Goal: Task Accomplishment & Management: Use online tool/utility

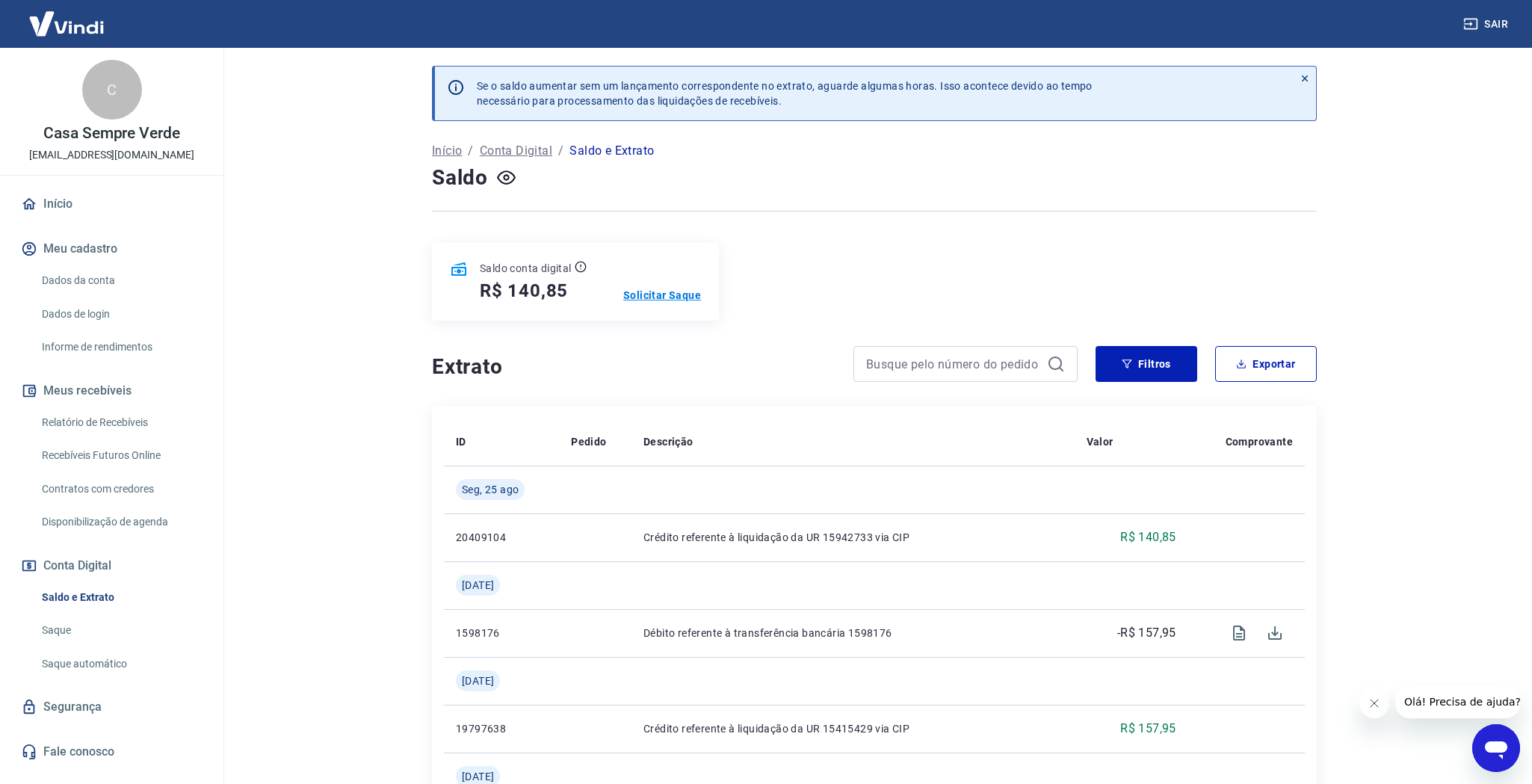
click at [665, 293] on p "Solicitar Saque" at bounding box center [662, 295] width 78 height 15
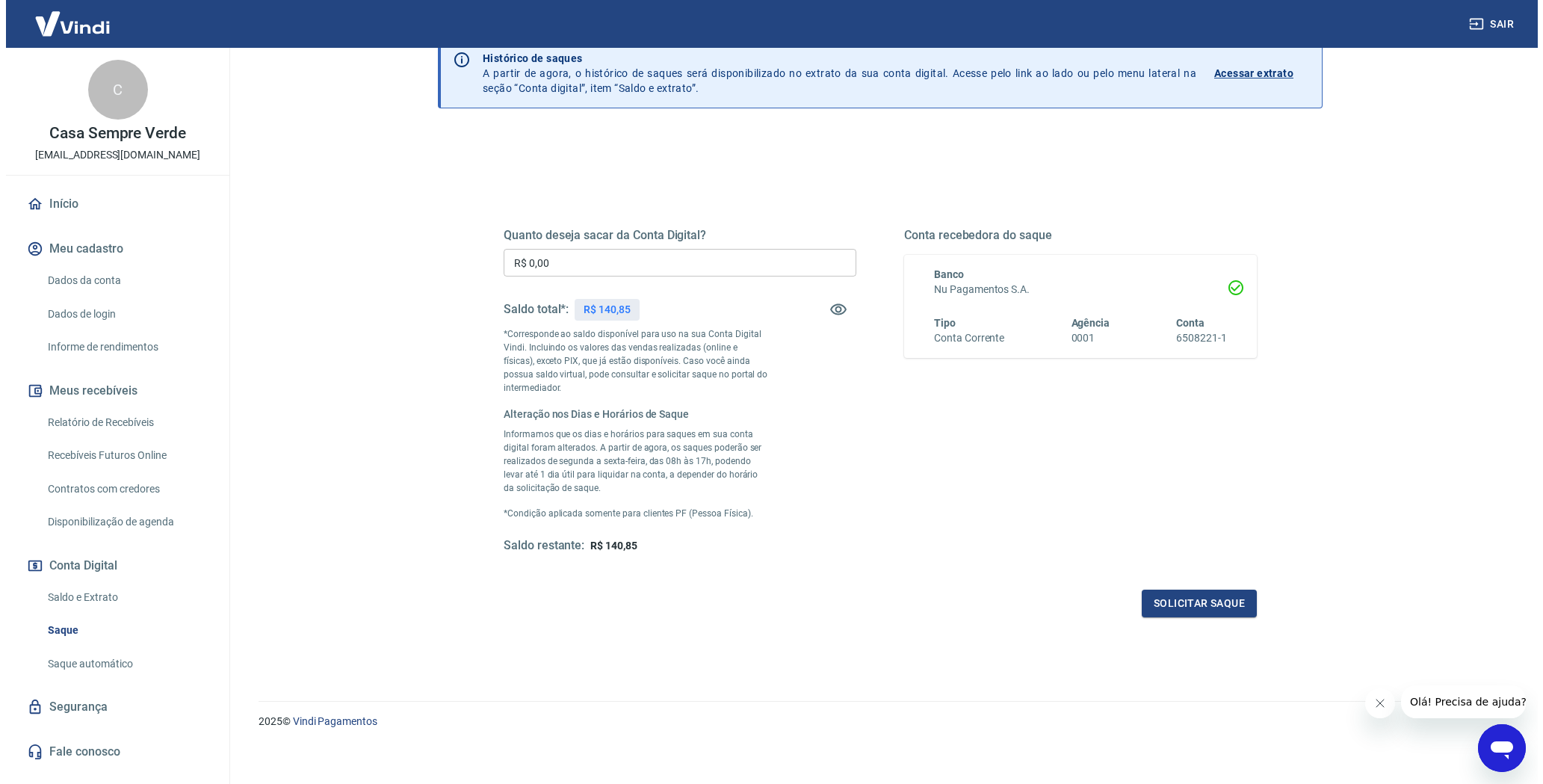
scroll to position [80, 0]
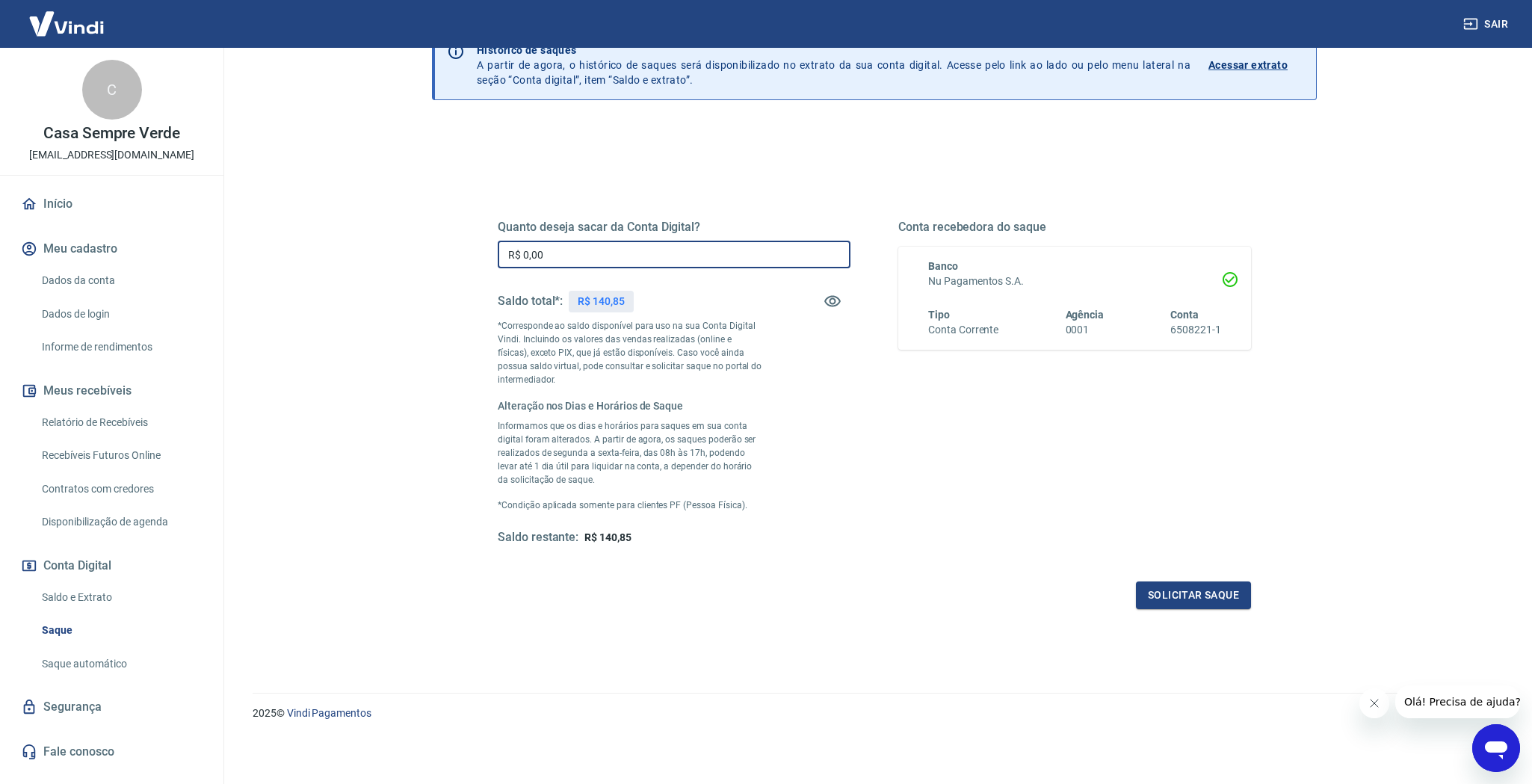
drag, startPoint x: 550, startPoint y: 252, endPoint x: 504, endPoint y: 253, distance: 46.0
click at [504, 252] on input "R$ 0,00" at bounding box center [674, 253] width 353 height 27
type input "R$ 140,85"
click at [1201, 592] on button "Solicitar saque" at bounding box center [1194, 595] width 115 height 27
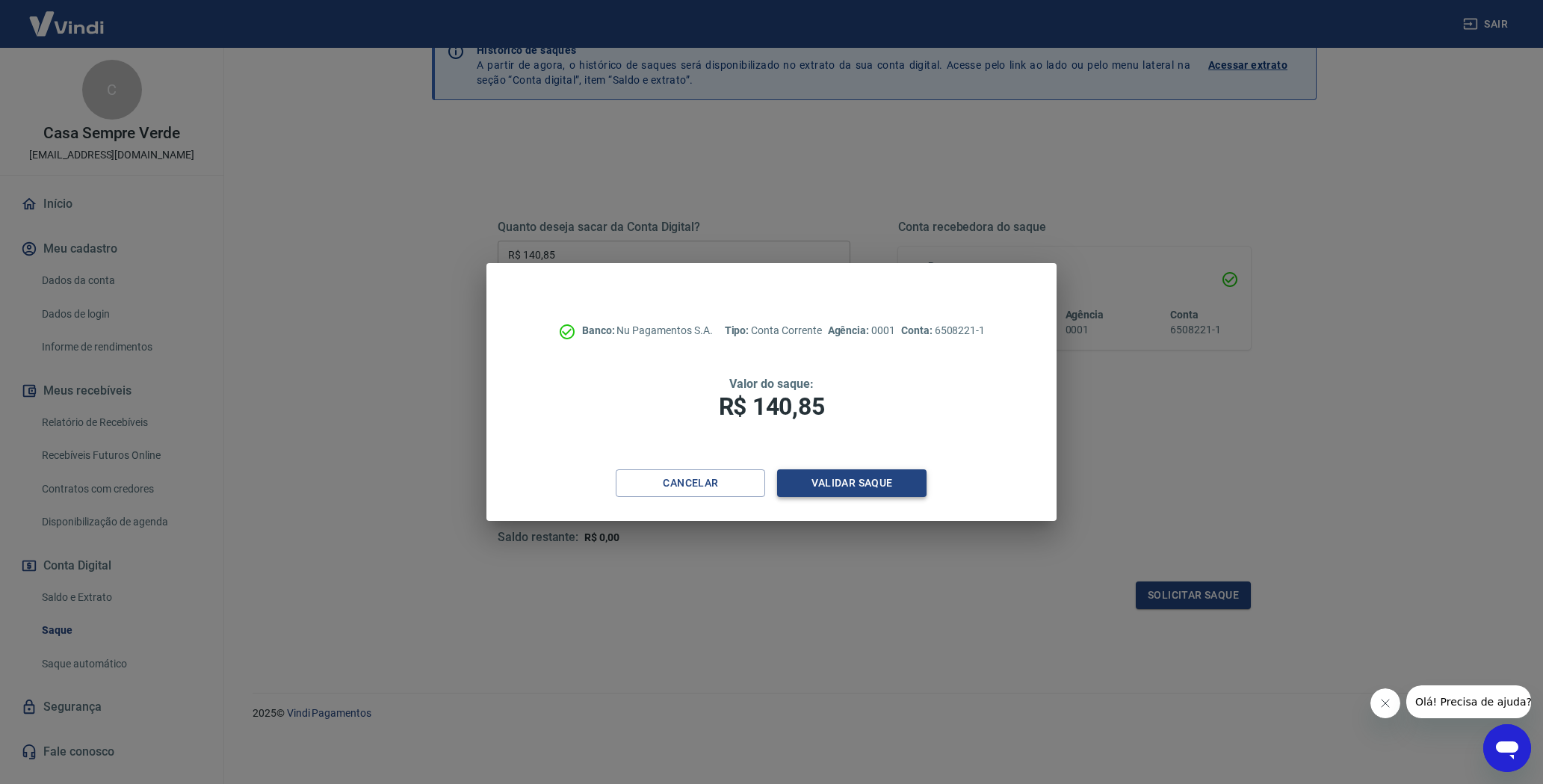
click at [856, 480] on button "Validar saque" at bounding box center [852, 482] width 149 height 27
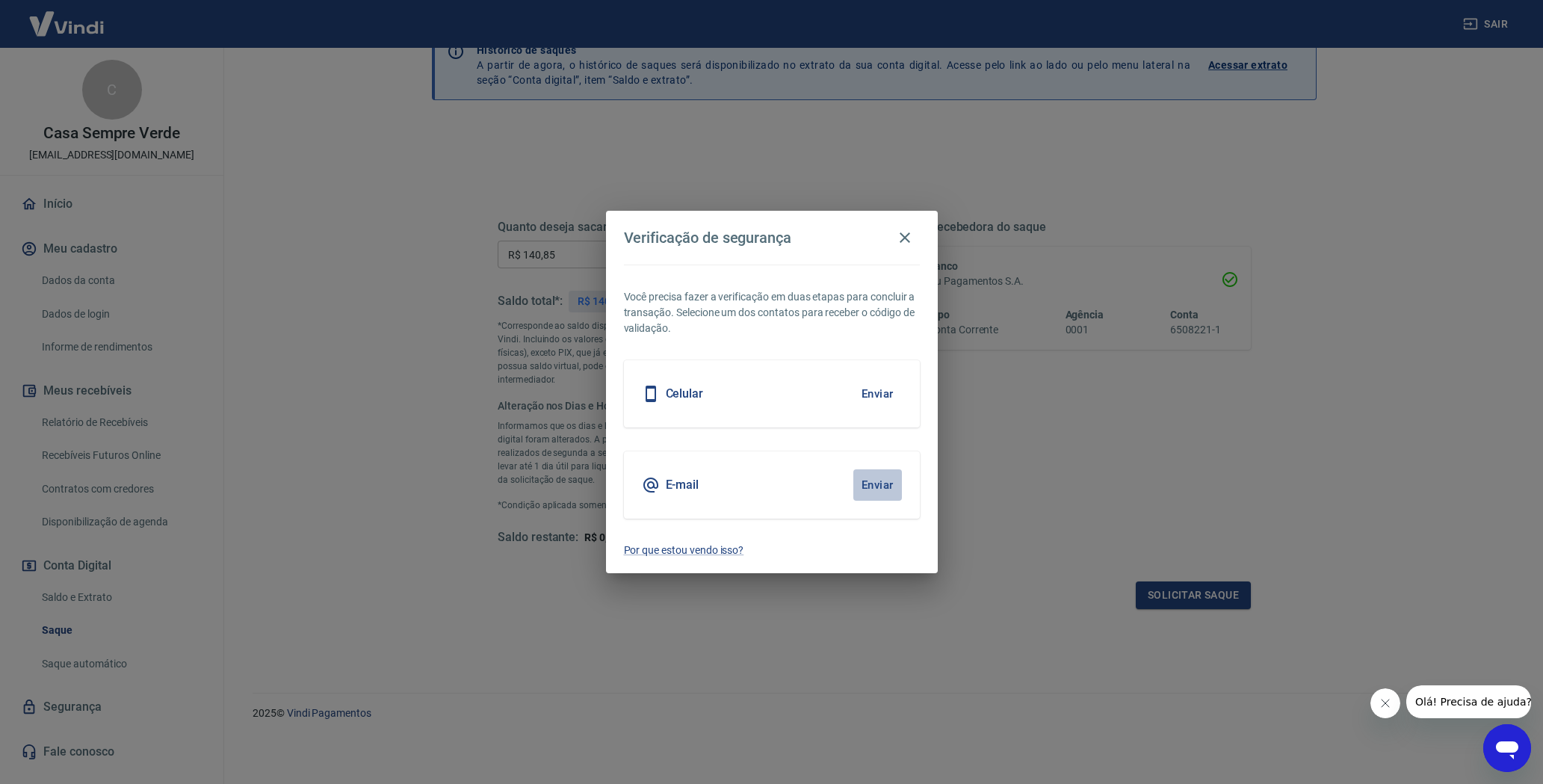
click at [881, 485] on button "Enviar" at bounding box center [877, 484] width 48 height 31
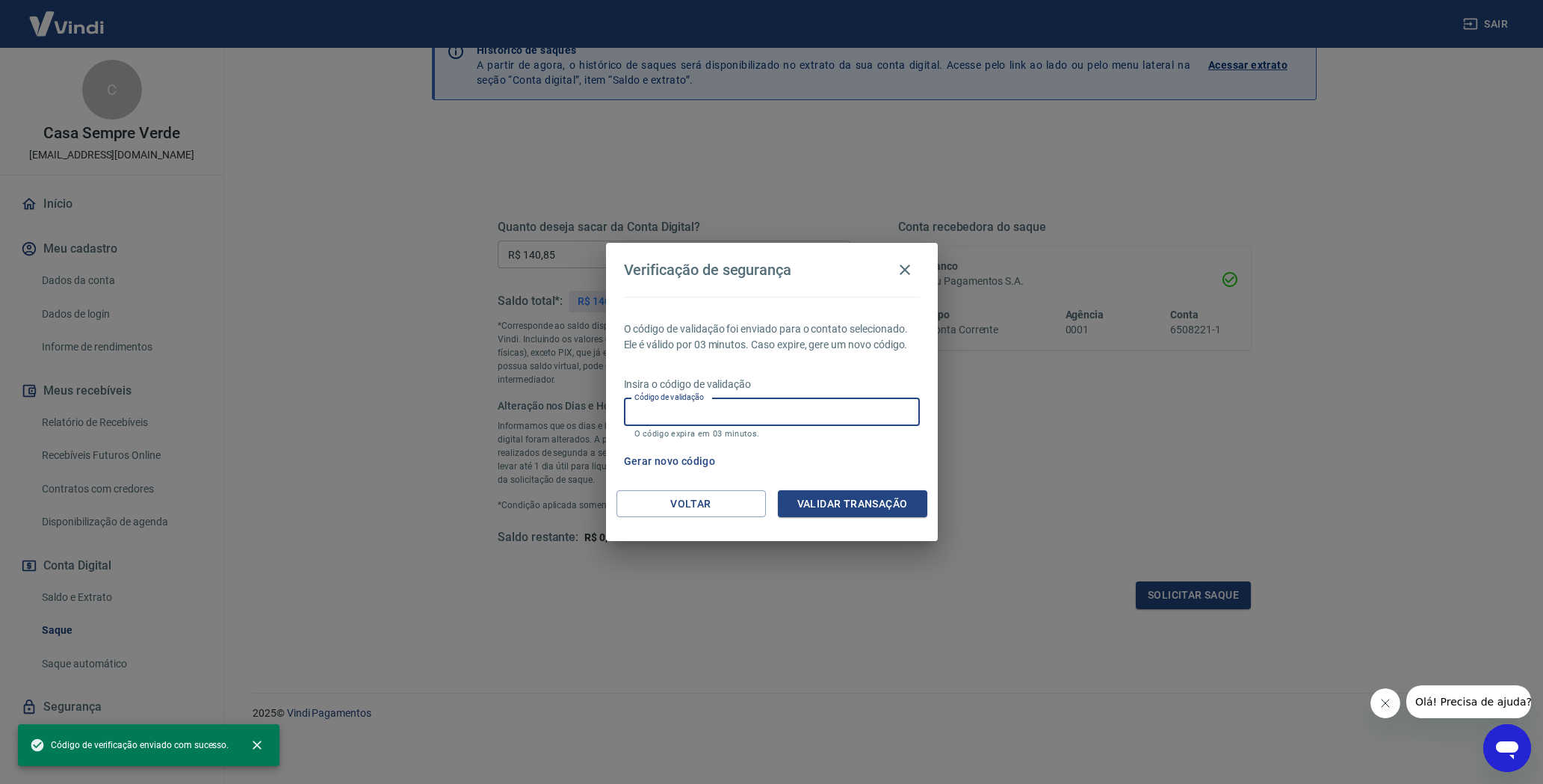
click at [677, 404] on div "Código de validação Código de validação O código expira em 03 minutos." at bounding box center [772, 418] width 296 height 41
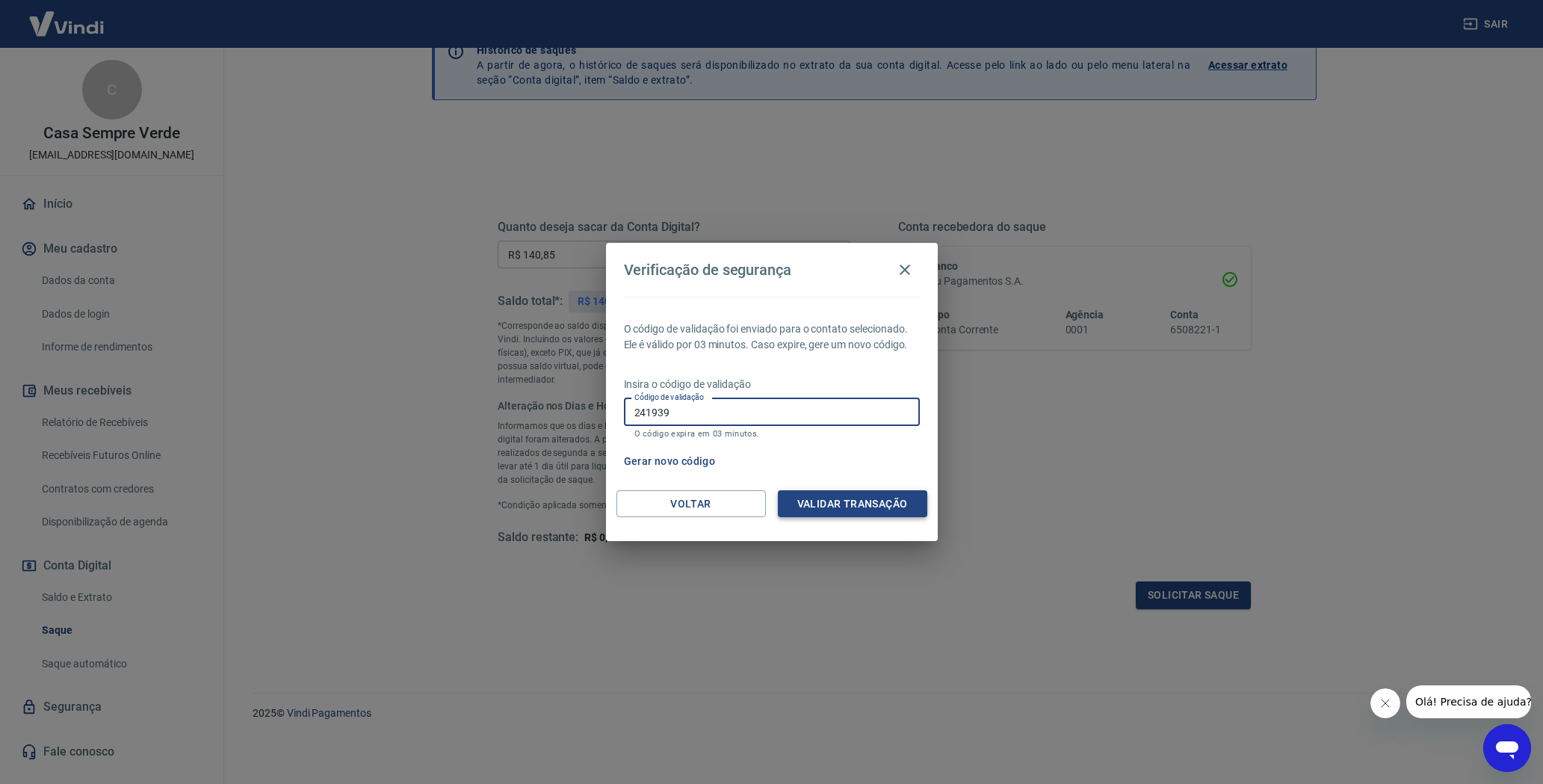
type input "241939"
click at [876, 503] on button "Validar transação" at bounding box center [852, 503] width 149 height 27
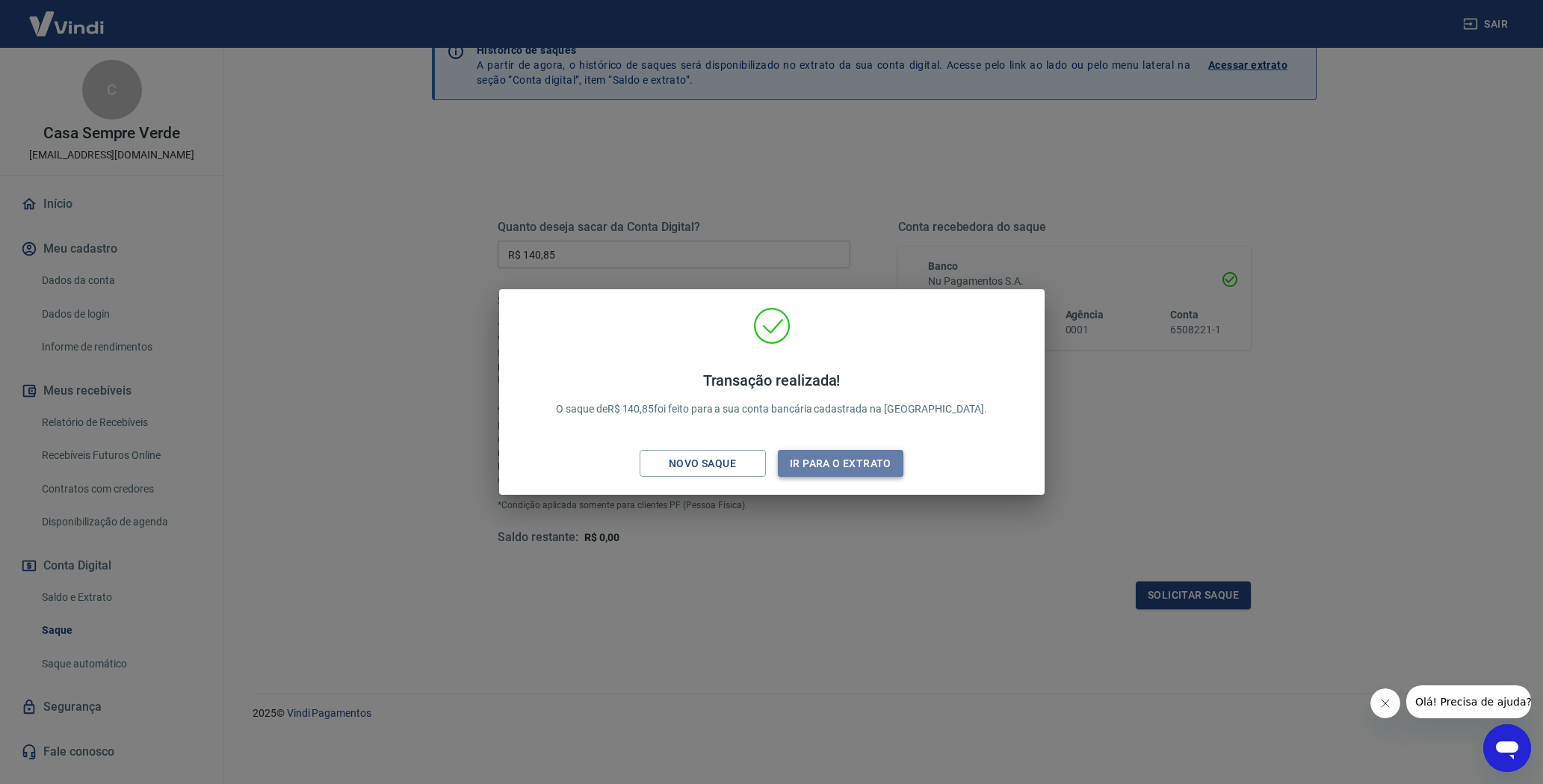
click at [891, 462] on button "Ir para o extrato" at bounding box center [841, 463] width 127 height 27
